Goal: Task Accomplishment & Management: Manage account settings

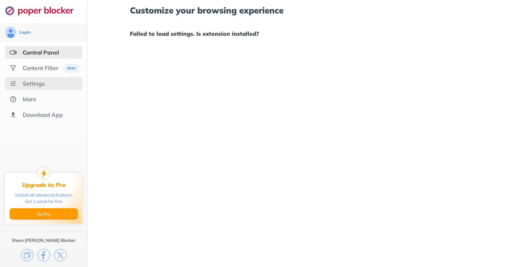
click at [44, 81] on div "Settings" at bounding box center [34, 83] width 22 height 7
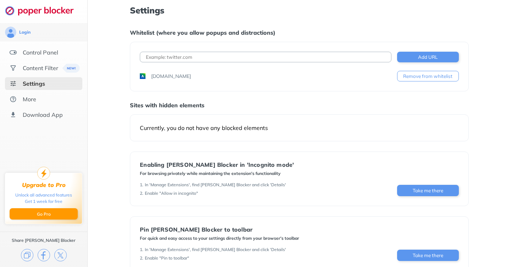
click at [204, 55] on input at bounding box center [265, 57] width 251 height 11
paste input "[URL][DOMAIN_NAME]"
type input "[URL][DOMAIN_NAME]"
click at [445, 59] on button "Add URL" at bounding box center [428, 57] width 62 height 11
